Goal: Transaction & Acquisition: Register for event/course

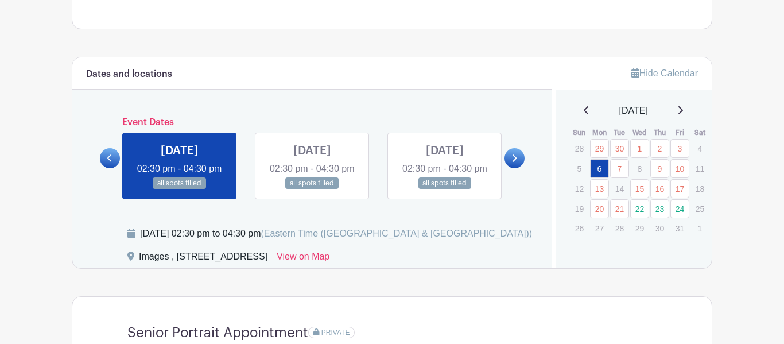
scroll to position [560, 0]
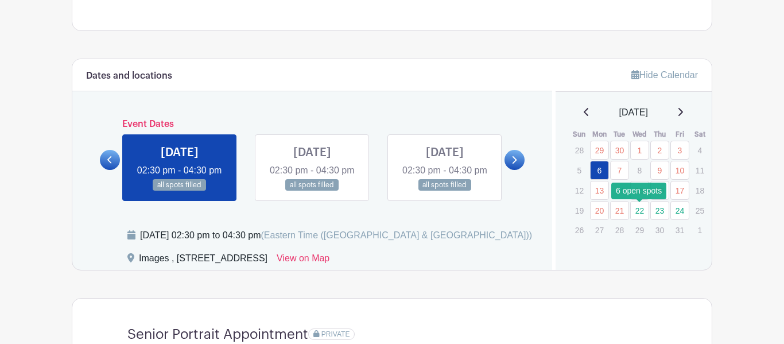
click at [637, 216] on link "22" at bounding box center [639, 210] width 19 height 19
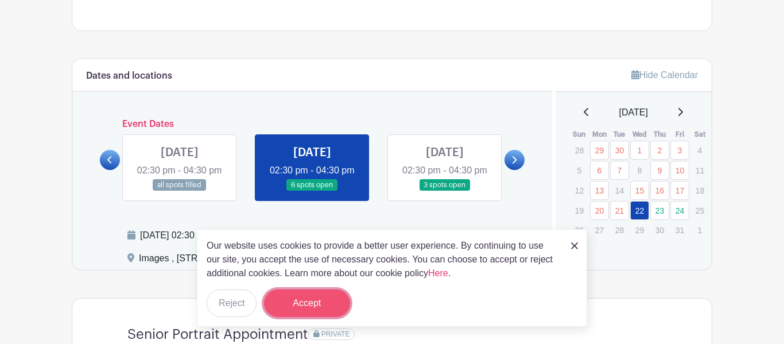
click at [291, 311] on button "Accept" at bounding box center [307, 303] width 86 height 28
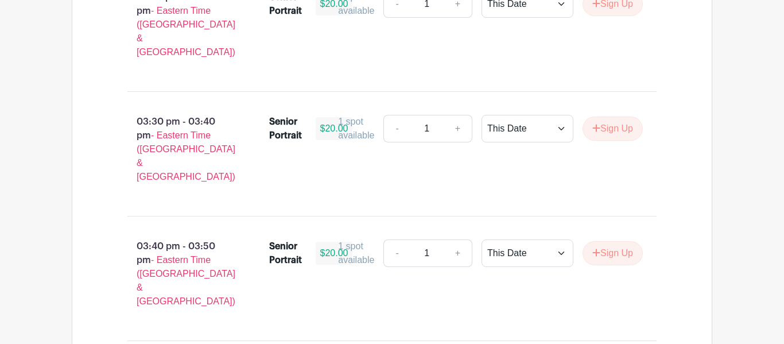
scroll to position [1566, 0]
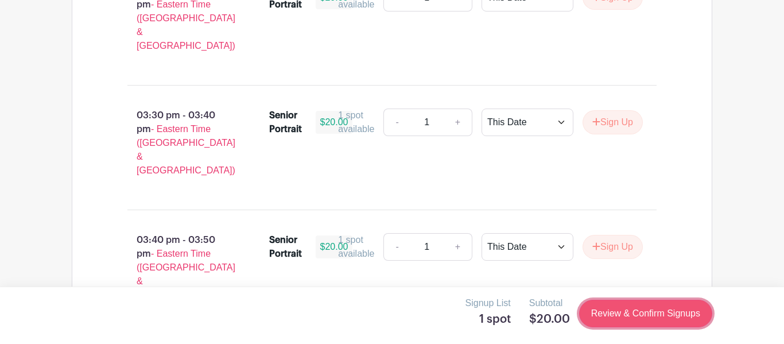
click at [612, 312] on link "Review & Confirm Signups" at bounding box center [645, 314] width 133 height 28
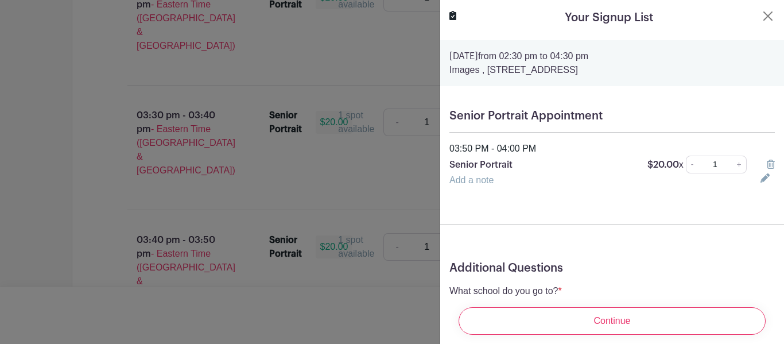
scroll to position [60, 0]
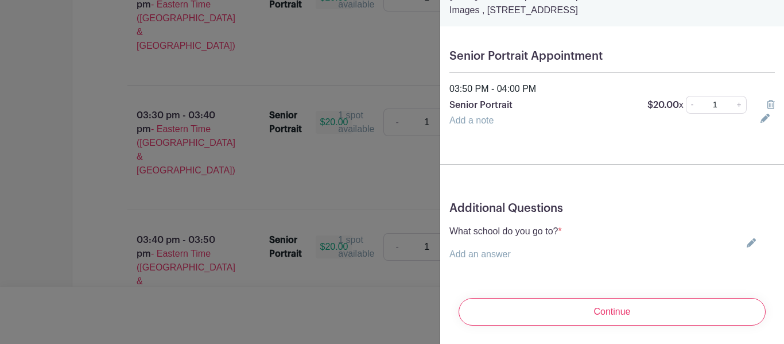
click at [636, 253] on div "What school do you go to? * Add an answer Choose your answer [GEOGRAPHIC_DATA] …" at bounding box center [613, 242] width 326 height 37
click at [748, 243] on icon at bounding box center [751, 242] width 9 height 9
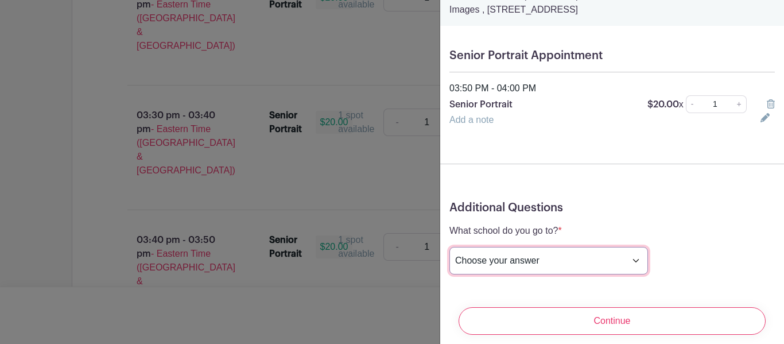
click at [566, 258] on select "Choose your answer [GEOGRAPHIC_DATA] High [PERSON_NAME] High [PERSON_NAME] High…" at bounding box center [549, 261] width 199 height 28
select select "3938"
click at [450, 247] on select "Choose your answer [GEOGRAPHIC_DATA] High [PERSON_NAME] High [PERSON_NAME] High…" at bounding box center [549, 261] width 199 height 28
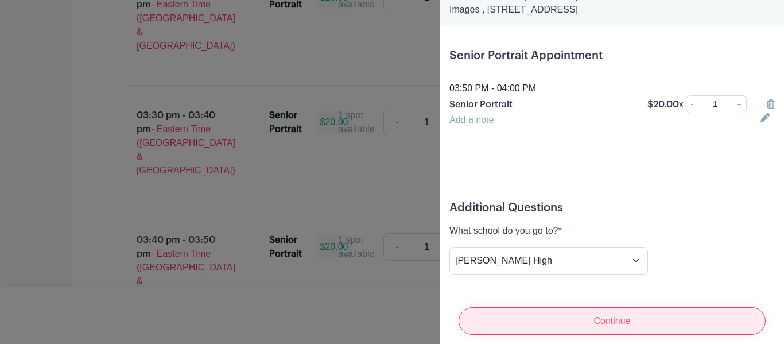
click at [622, 313] on input "Continue" at bounding box center [612, 321] width 307 height 28
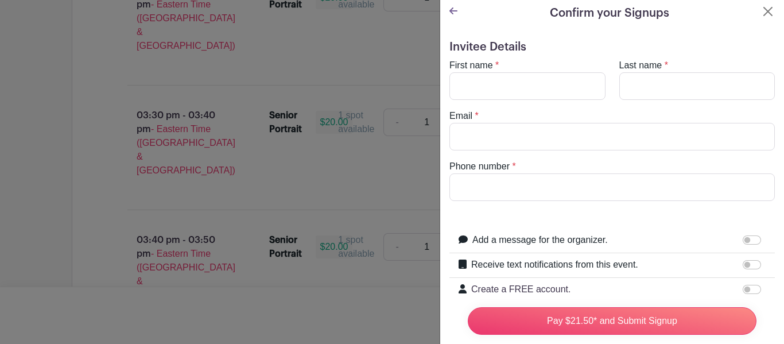
scroll to position [1, 0]
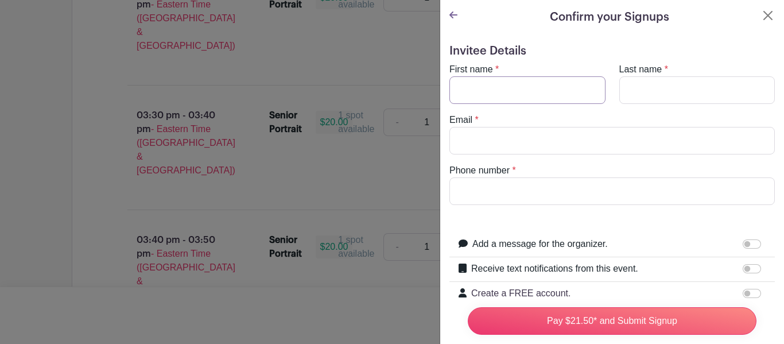
click at [542, 98] on input "First name" at bounding box center [528, 90] width 156 height 28
type input "Alyssa"
click at [684, 88] on input "Last name" at bounding box center [697, 90] width 156 height 28
type input "[PERSON_NAME]"
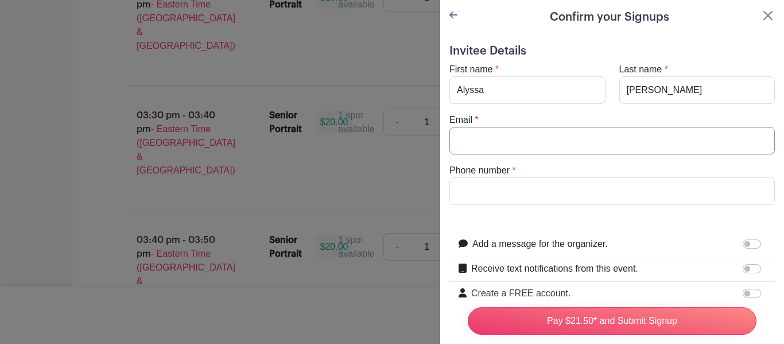
click at [649, 140] on input "Email" at bounding box center [613, 141] width 326 height 28
type input "[EMAIL_ADDRESS][DOMAIN_NAME]"
click at [618, 181] on input "Phone number" at bounding box center [613, 191] width 326 height 28
click at [474, 193] on input "8644151877" at bounding box center [613, 191] width 326 height 28
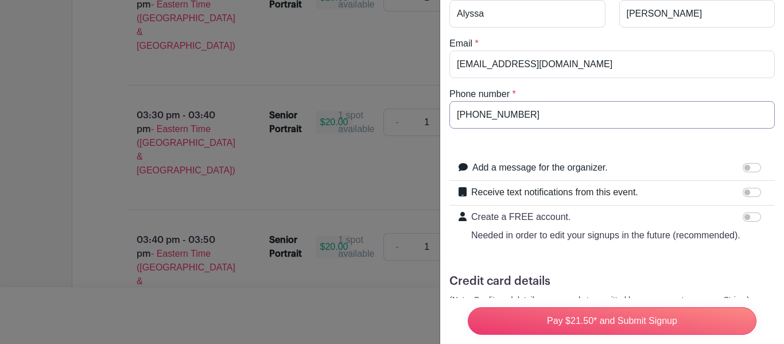
scroll to position [80, 0]
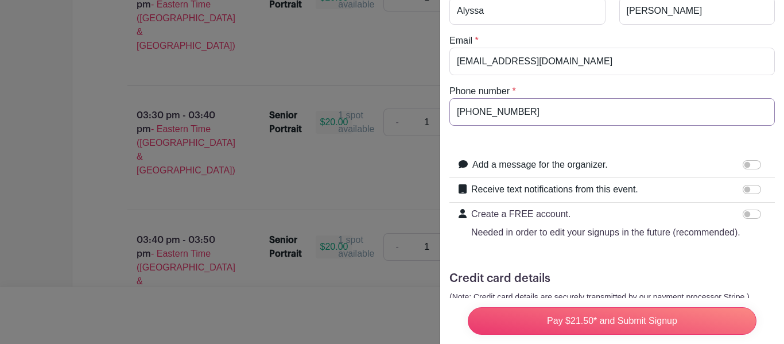
type input "[PHONE_NUMBER]"
click at [746, 164] on input "Add a message for the organizer." at bounding box center [752, 164] width 18 height 9
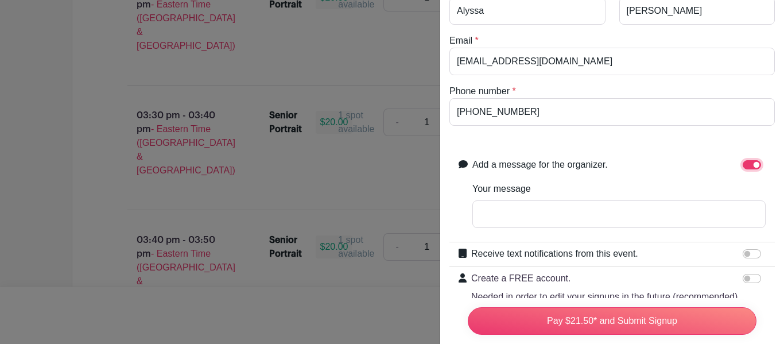
click at [751, 162] on input "Add a message for the organizer." at bounding box center [752, 164] width 18 height 9
checkbox input "false"
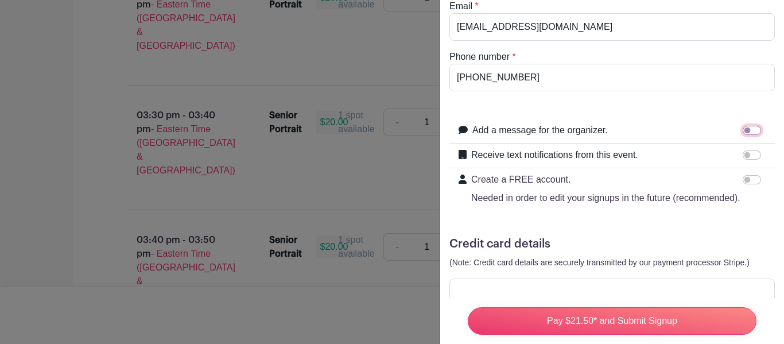
scroll to position [147, 0]
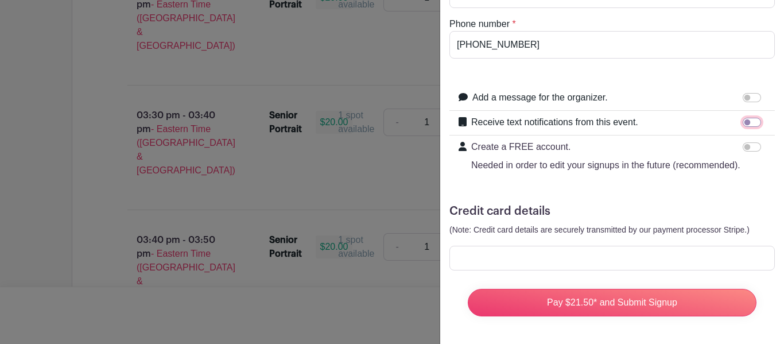
click at [747, 119] on input "Receive text notifications from this event." at bounding box center [752, 122] width 18 height 9
checkbox input "true"
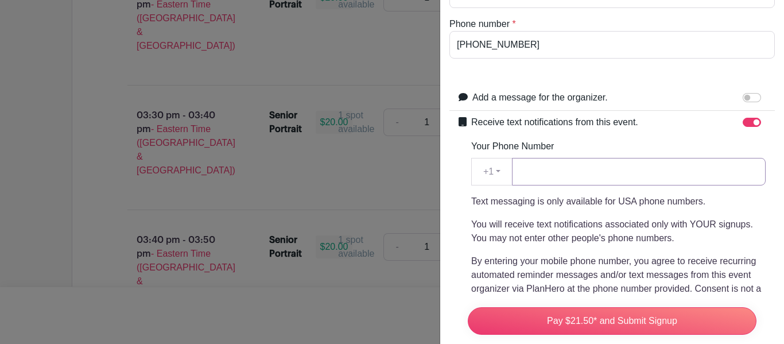
click at [694, 175] on input "Your Phone Number" at bounding box center [639, 172] width 254 height 28
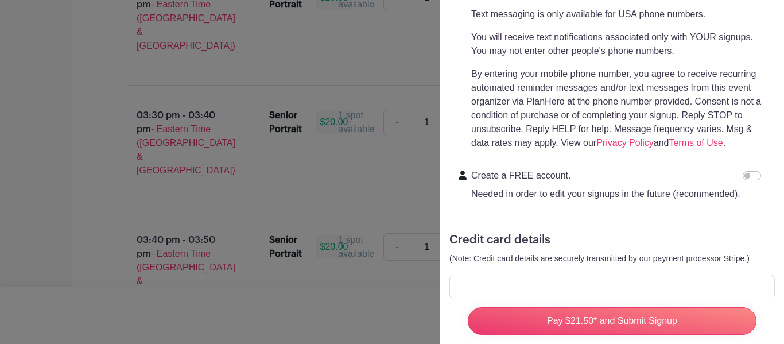
scroll to position [363, 0]
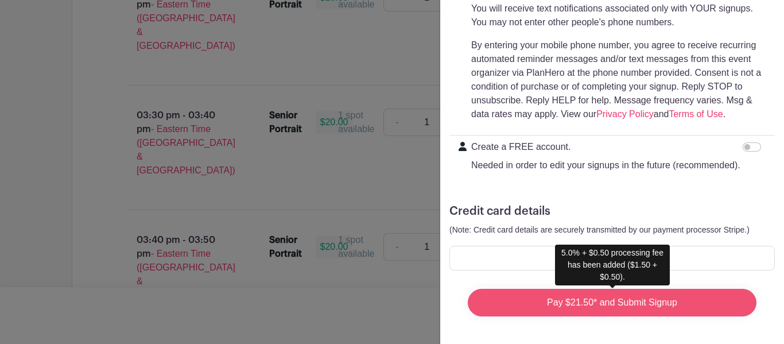
type input "[PHONE_NUMBER]"
click at [607, 311] on input "Pay $21.50* and Submit Signup" at bounding box center [612, 303] width 289 height 28
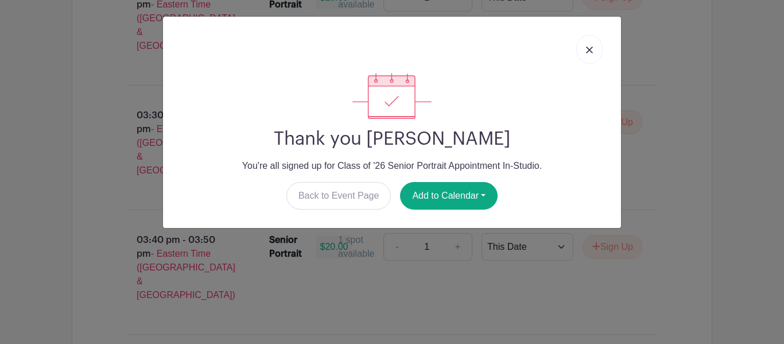
click at [588, 49] on img at bounding box center [589, 50] width 7 height 7
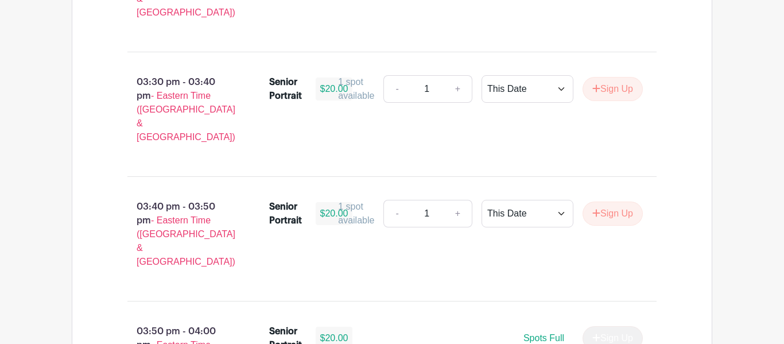
scroll to position [1598, 0]
